Goal: Use online tool/utility: Utilize a website feature to perform a specific function

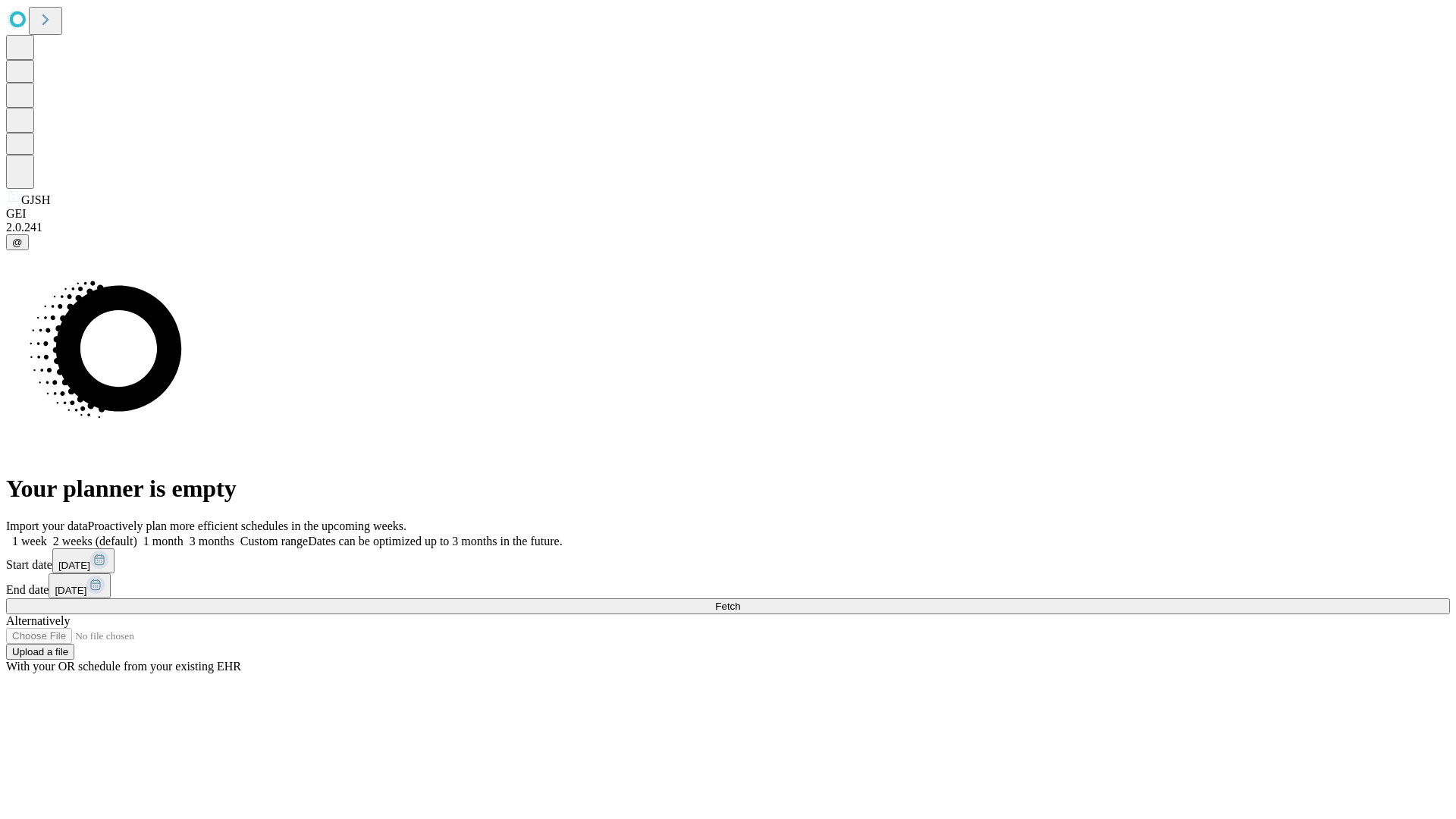
click at [741, 601] on span "Fetch" at bounding box center [728, 607] width 25 height 12
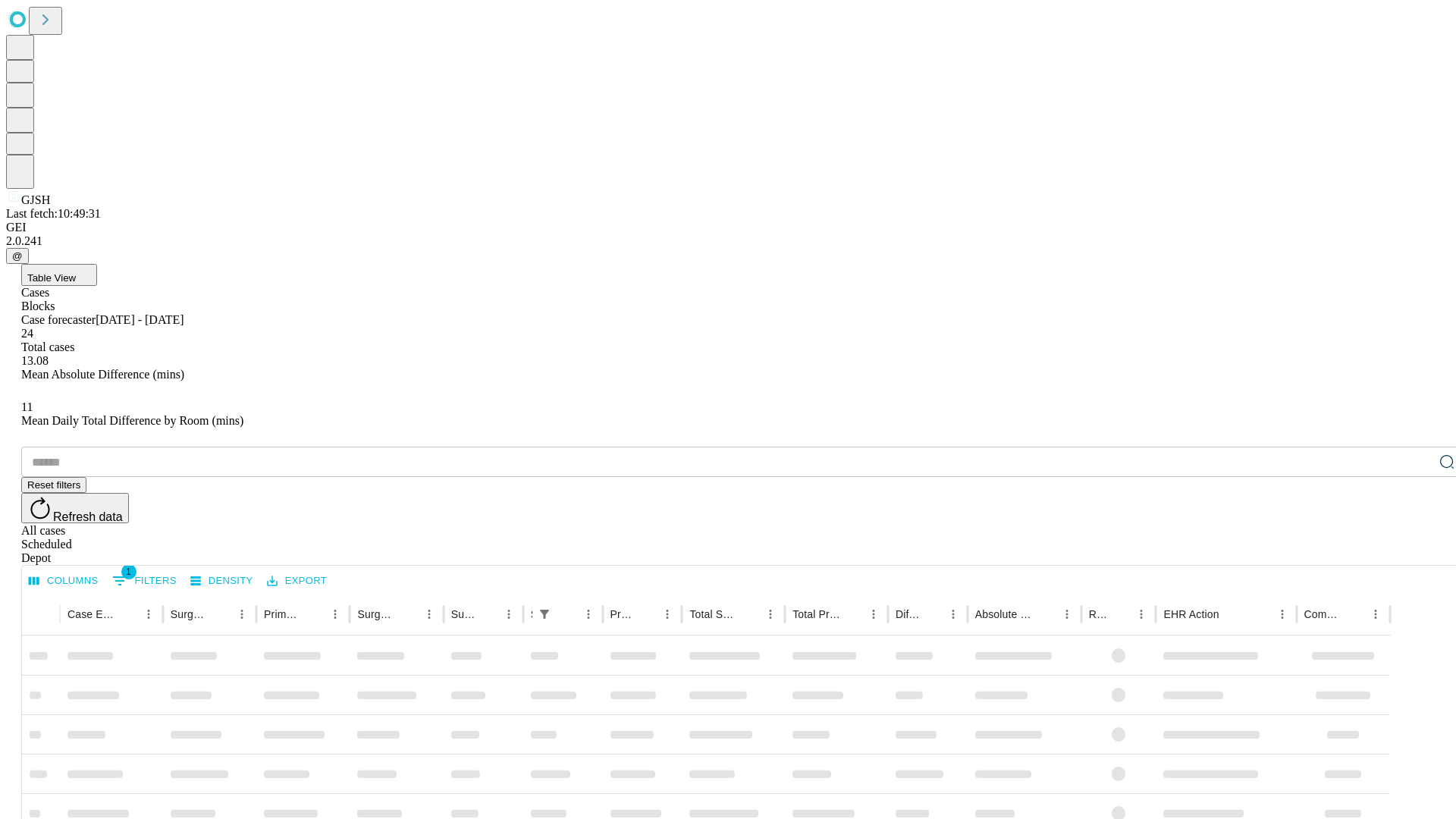
click at [76, 272] on span "Table View" at bounding box center [51, 278] width 48 height 12
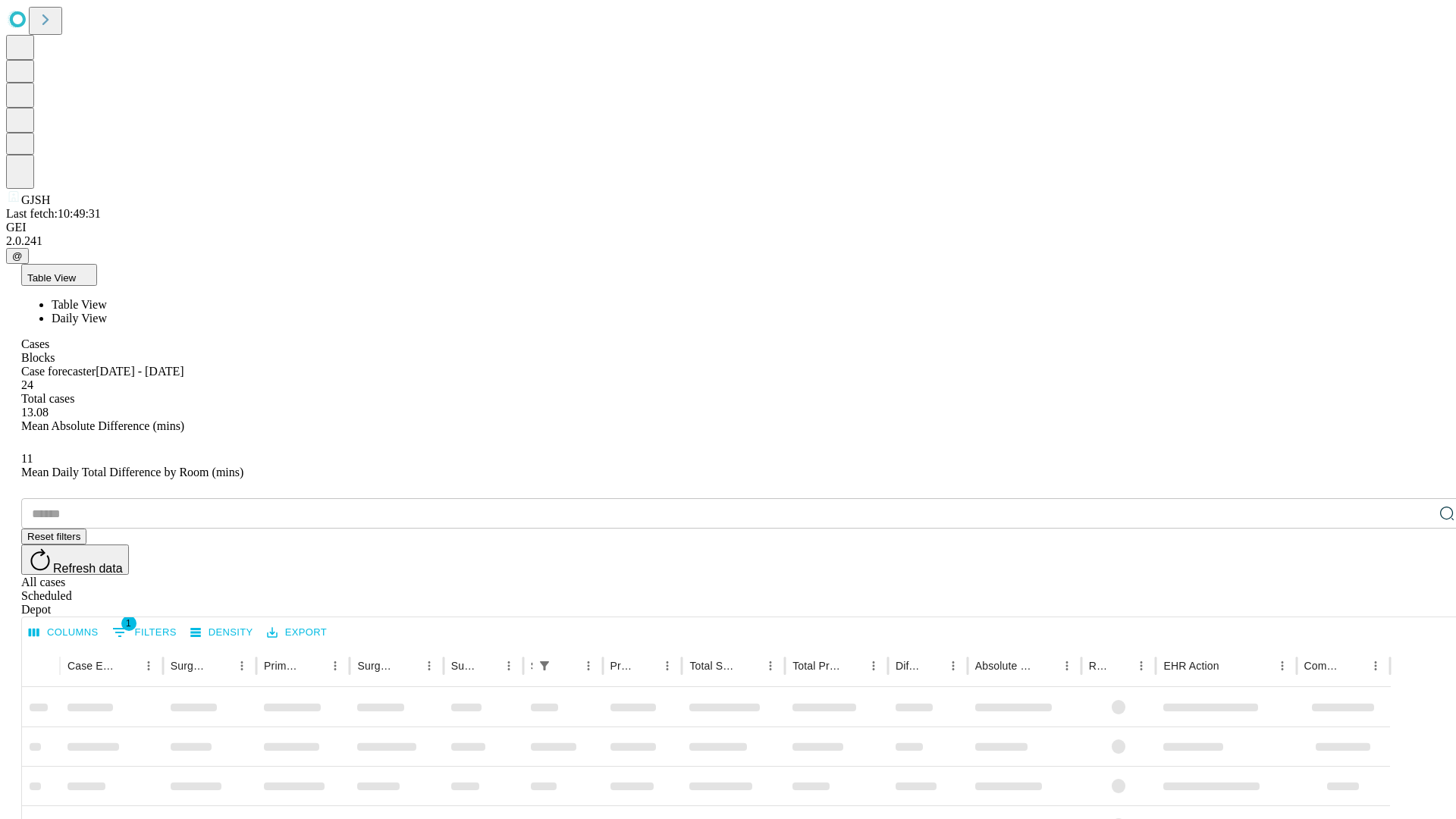
click at [106, 312] on span "Daily View" at bounding box center [78, 318] width 55 height 13
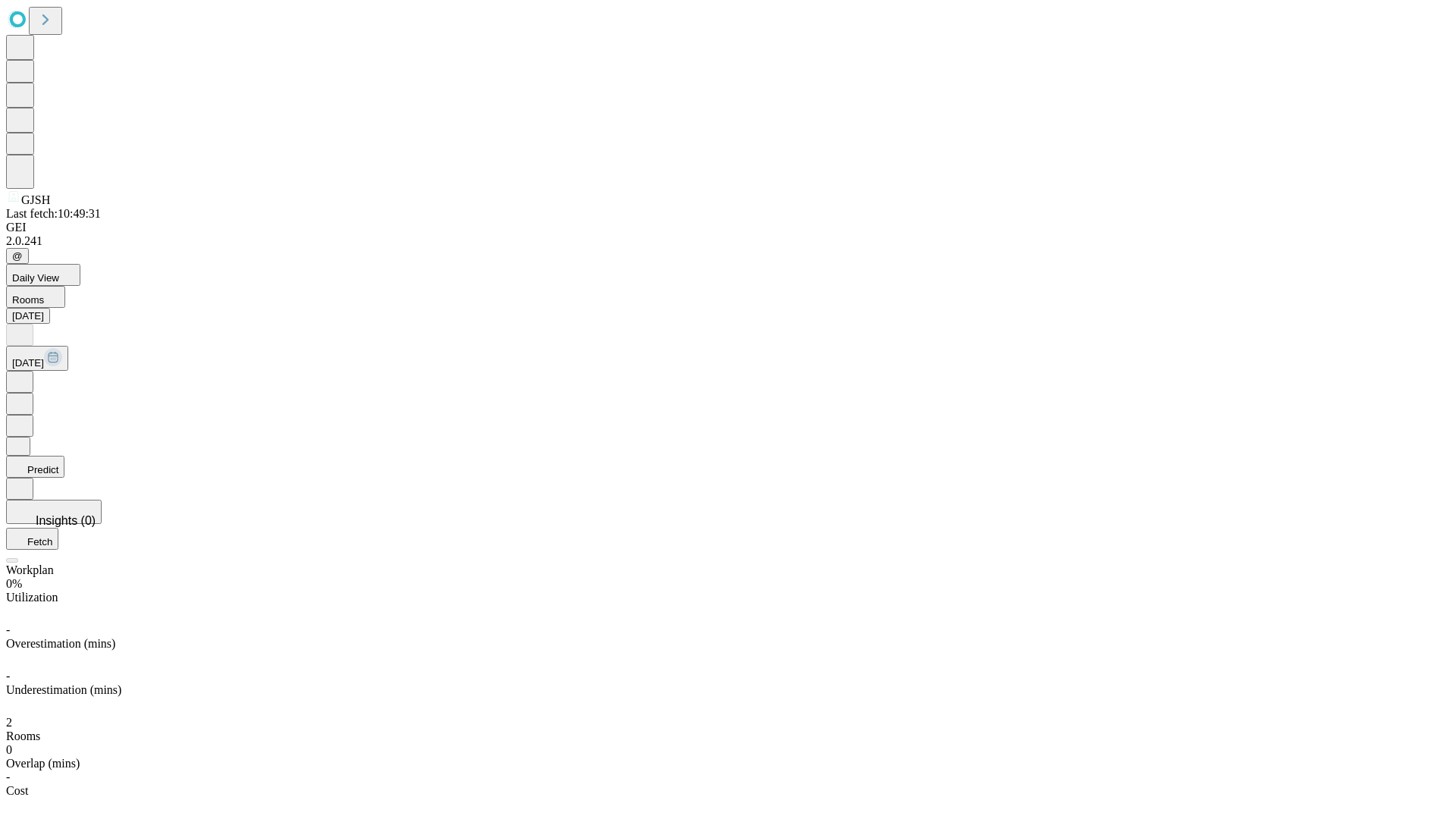
click at [65, 456] on button "Predict" at bounding box center [35, 467] width 58 height 22
